Goal: Find specific page/section

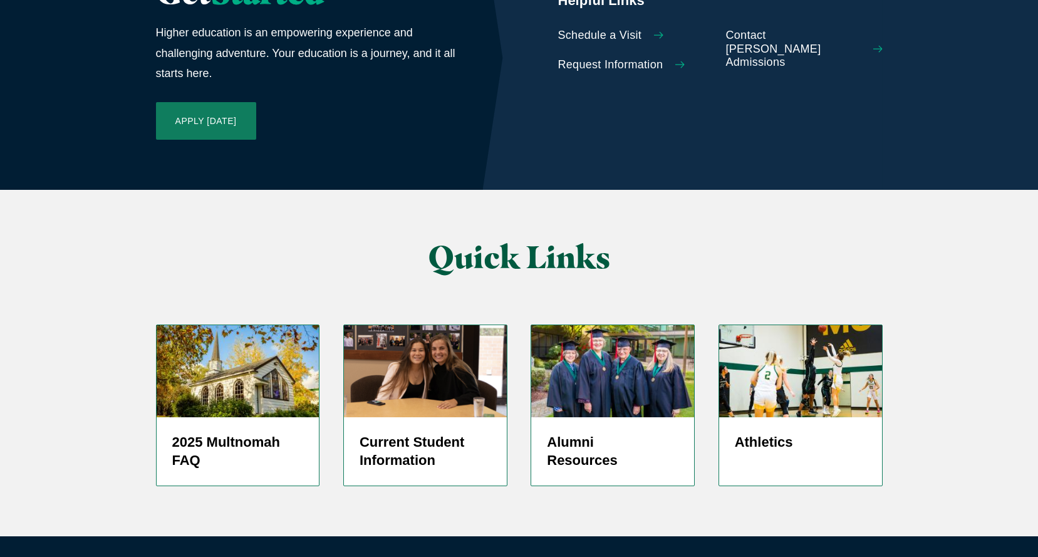
scroll to position [2995, 0]
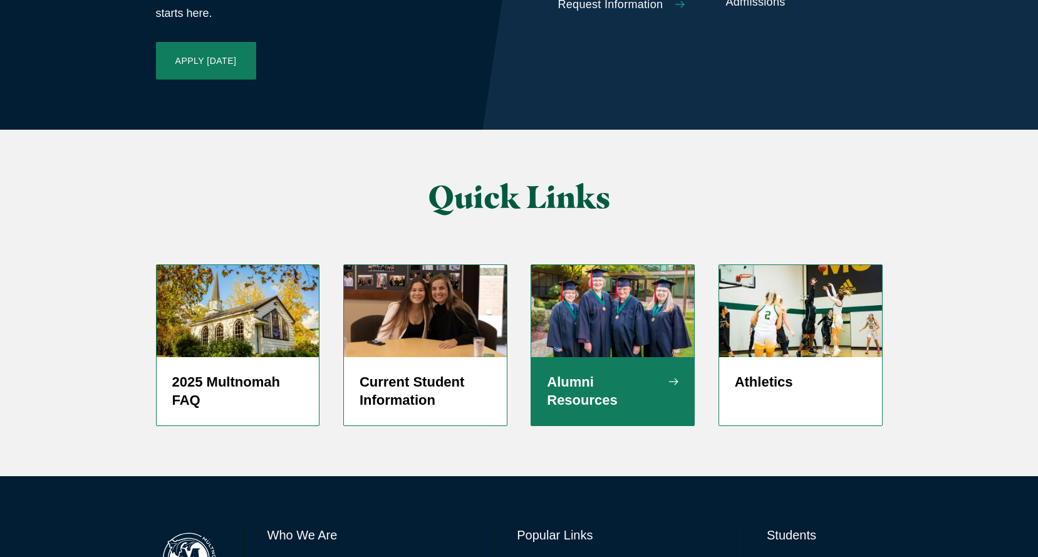
click at [611, 373] on h5 "Alumni Resources" at bounding box center [613, 392] width 132 height 38
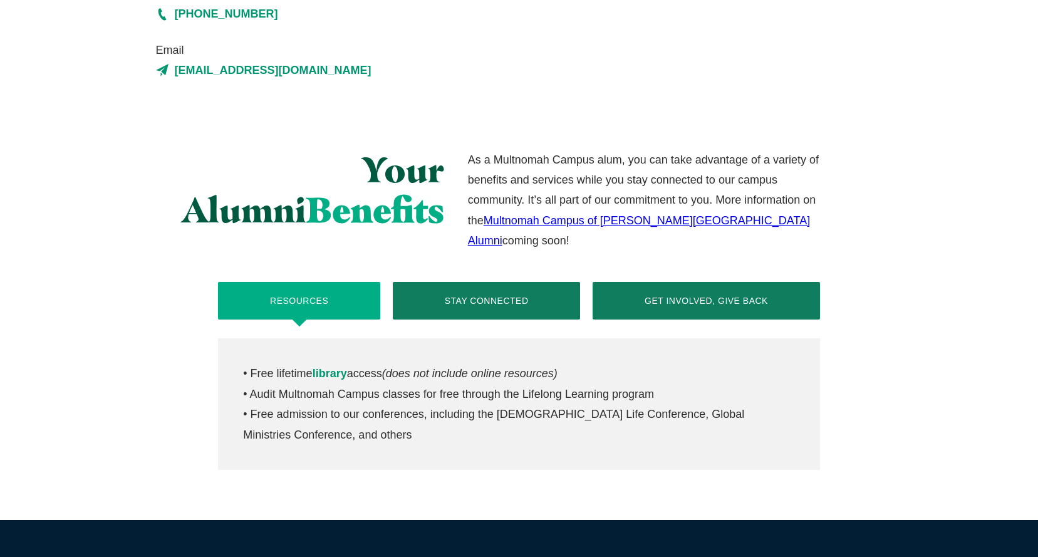
scroll to position [403, 0]
